Goal: Task Accomplishment & Management: Use online tool/utility

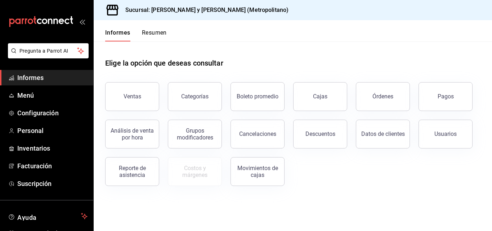
click at [342, 136] on button "Descuentos" at bounding box center [320, 134] width 54 height 29
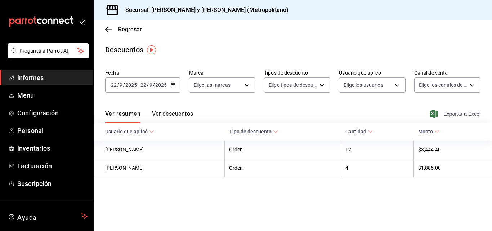
click at [455, 115] on font "Exportar a Excel" at bounding box center [461, 114] width 37 height 6
